Goal: Find specific page/section: Find specific page/section

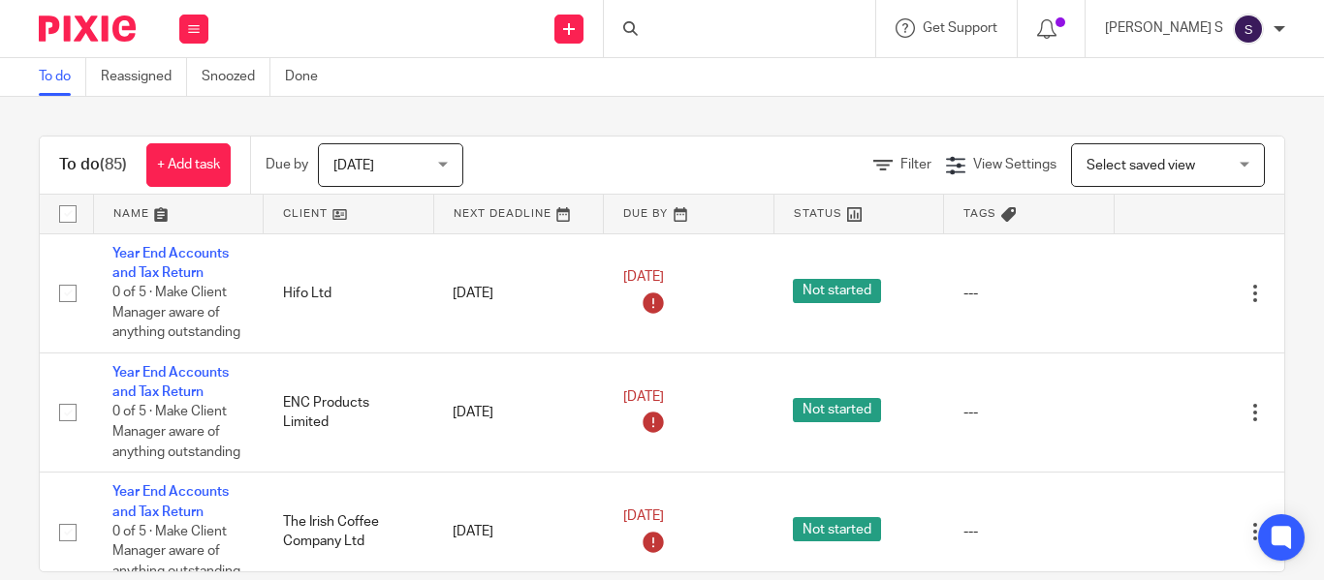
click at [720, 23] on div at bounding box center [739, 28] width 271 height 57
click at [713, 26] on div at bounding box center [739, 28] width 271 height 57
click at [638, 32] on icon at bounding box center [630, 28] width 15 height 15
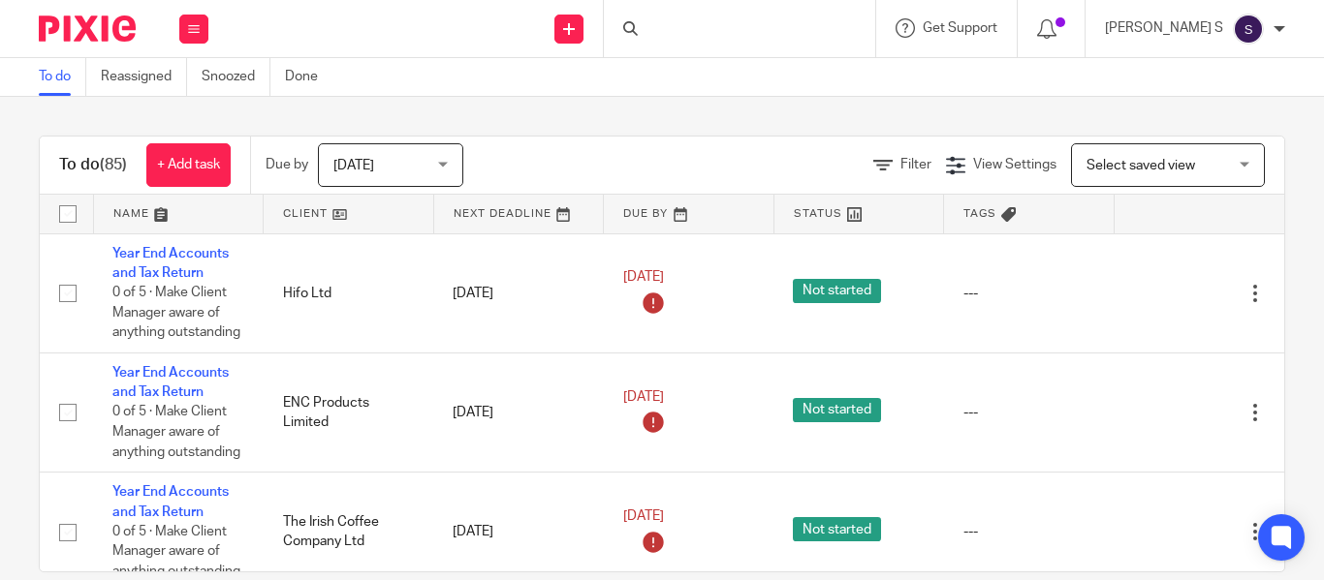
click at [716, 38] on div at bounding box center [739, 28] width 271 height 57
click at [638, 29] on icon at bounding box center [630, 28] width 15 height 15
click at [716, 37] on div at bounding box center [739, 28] width 271 height 57
click at [701, 25] on div at bounding box center [739, 28] width 271 height 57
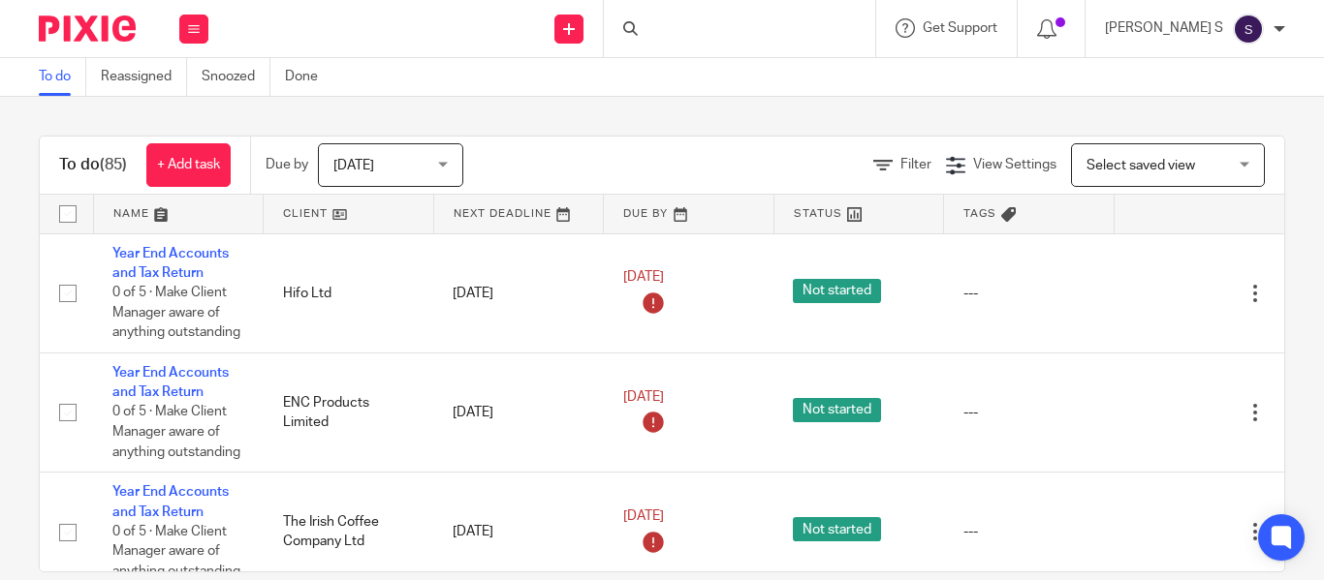
click at [700, 25] on div at bounding box center [739, 28] width 271 height 57
click at [638, 25] on icon at bounding box center [630, 28] width 15 height 15
click at [729, 29] on input "Search" at bounding box center [730, 31] width 174 height 17
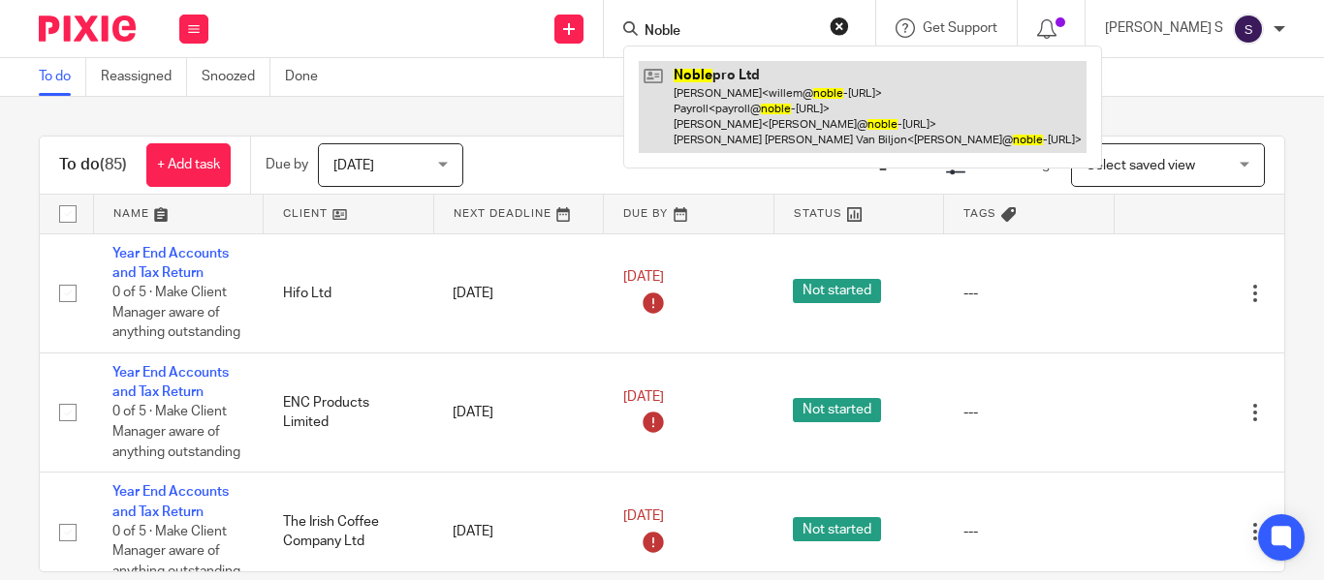
type input "Noble"
click at [790, 75] on link at bounding box center [863, 107] width 448 height 92
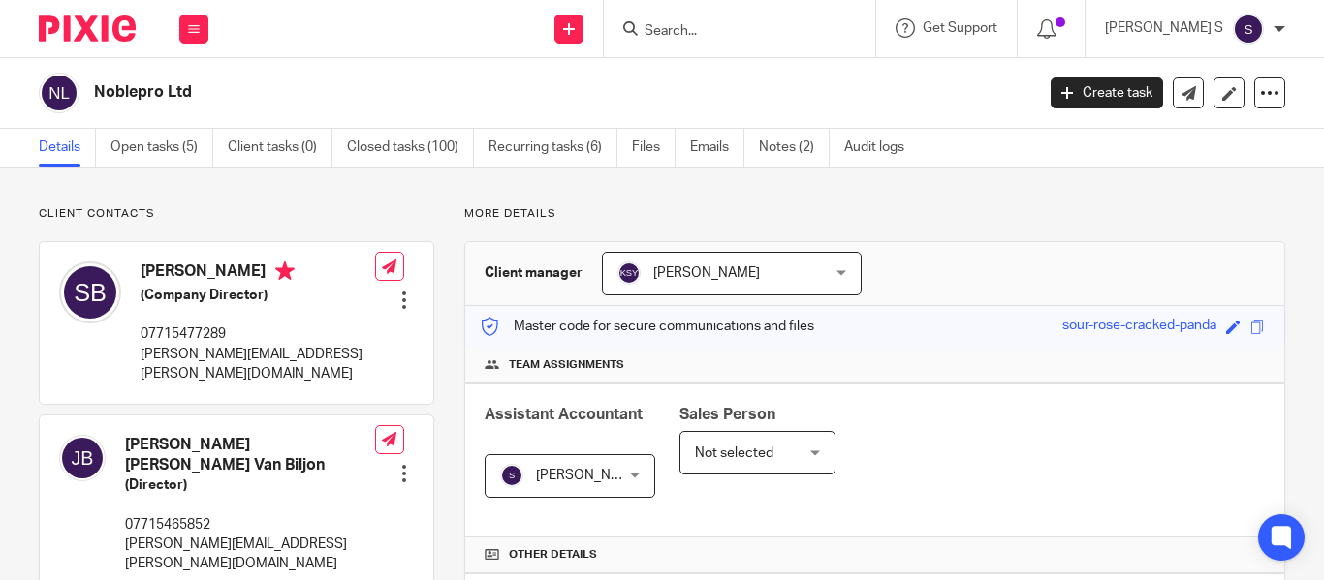
click at [1249, 331] on div "Save sour-rose-cracked-panda" at bounding box center [1165, 327] width 207 height 22
click at [1250, 330] on span at bounding box center [1257, 327] width 15 height 15
click at [1250, 327] on span at bounding box center [1257, 327] width 15 height 15
click at [723, 28] on input "Search" at bounding box center [730, 31] width 174 height 17
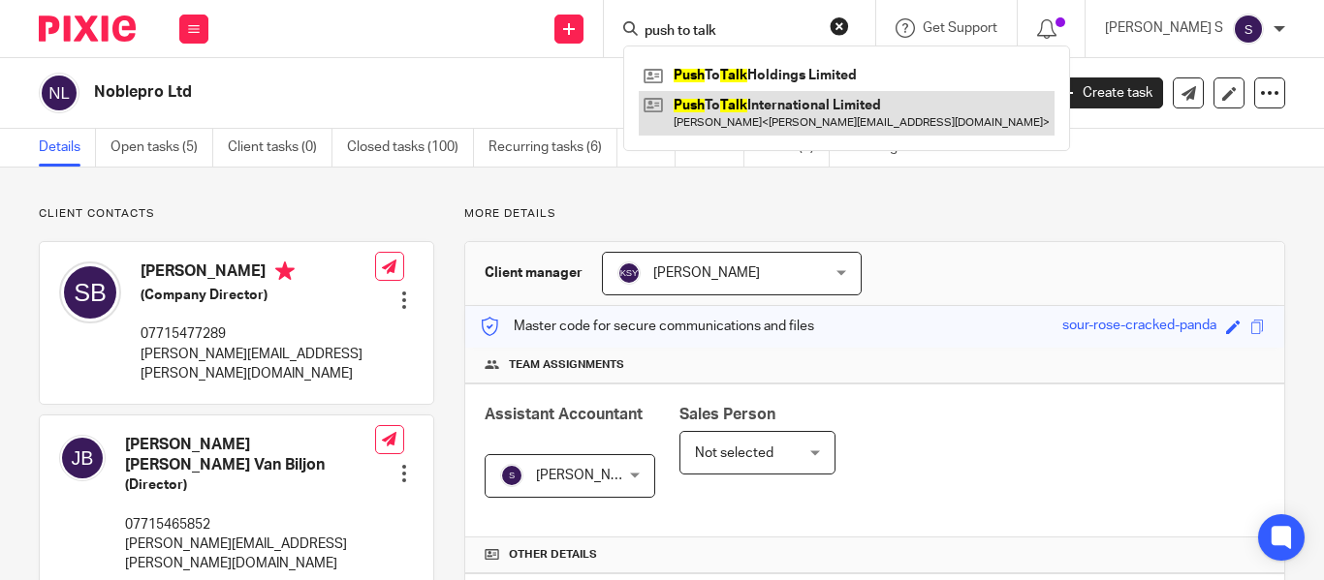
type input "push to talk"
click at [815, 112] on link at bounding box center [847, 113] width 416 height 45
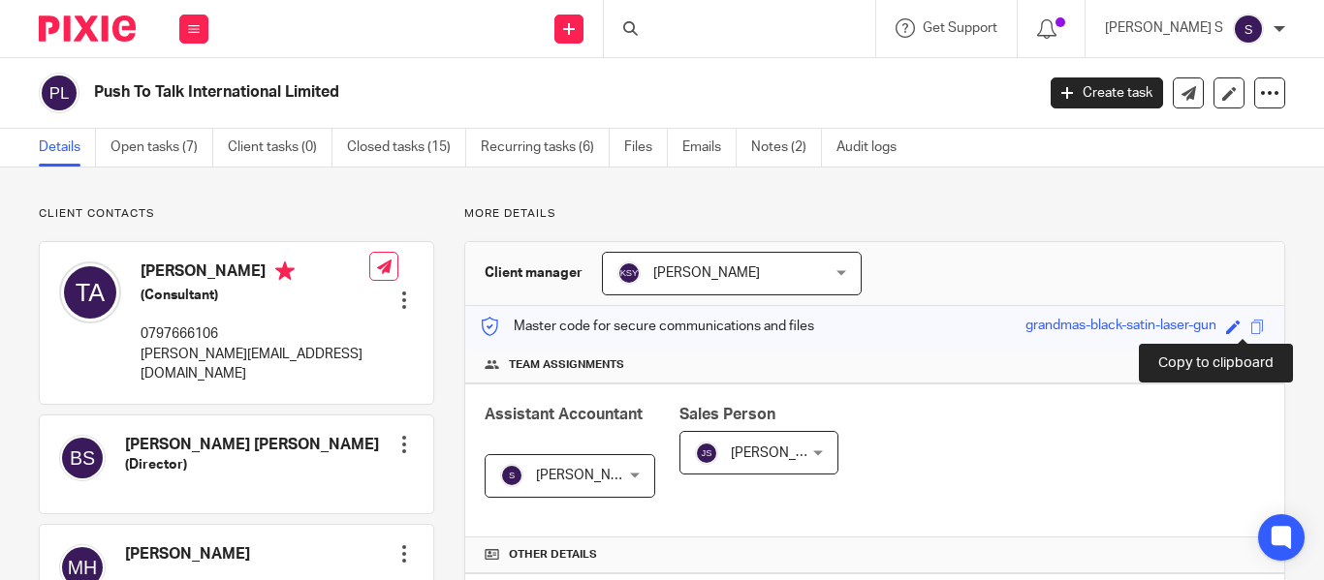
click at [1250, 328] on span at bounding box center [1257, 327] width 15 height 15
click at [1250, 332] on span at bounding box center [1257, 327] width 15 height 15
click at [744, 36] on div at bounding box center [739, 28] width 271 height 57
click at [638, 29] on icon at bounding box center [630, 28] width 15 height 15
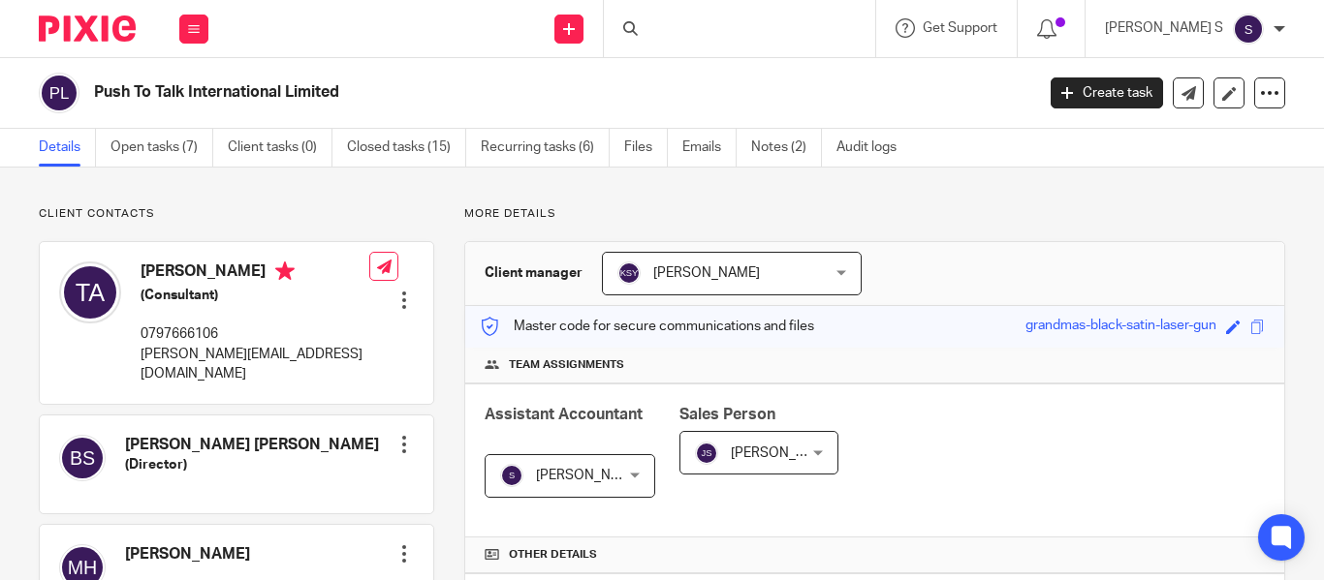
click at [664, 34] on div at bounding box center [739, 28] width 271 height 57
click at [711, 43] on div at bounding box center [739, 28] width 271 height 57
